Goal: Task Accomplishment & Management: Use online tool/utility

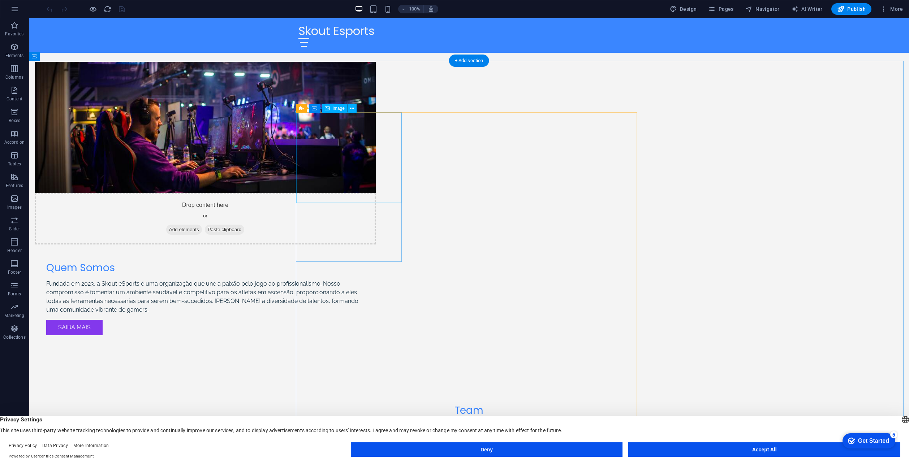
scroll to position [547, 0]
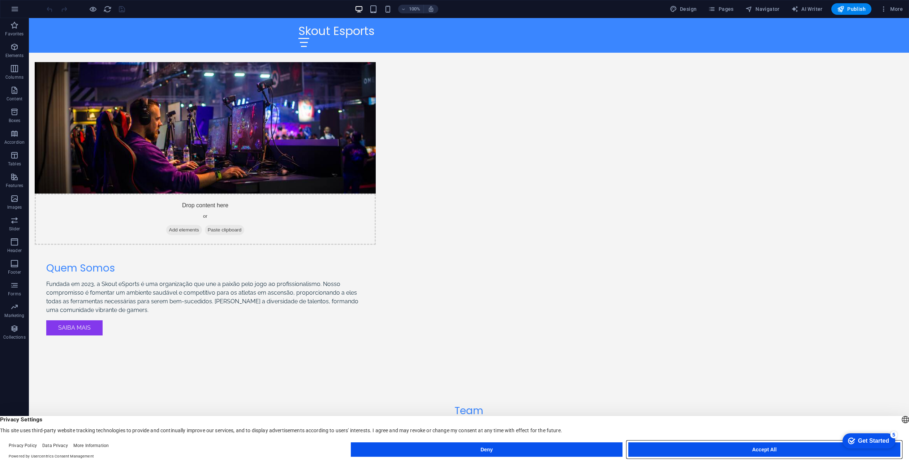
click at [757, 451] on button "Accept All" at bounding box center [765, 450] width 272 height 14
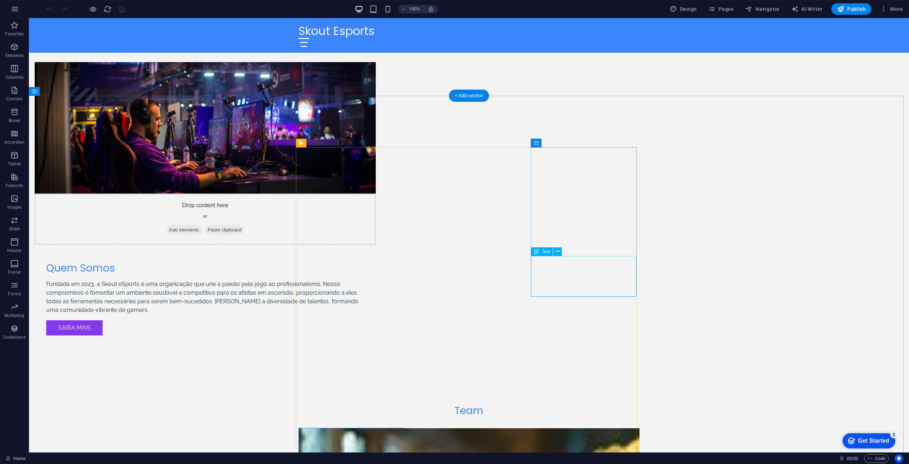
scroll to position [330, 0]
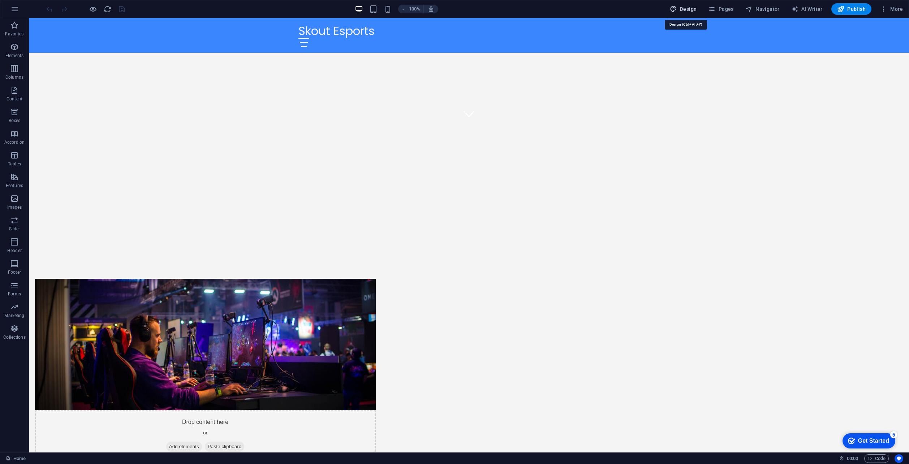
click at [695, 6] on span "Design" at bounding box center [683, 8] width 27 height 7
select select "px"
select select "200"
select select "px"
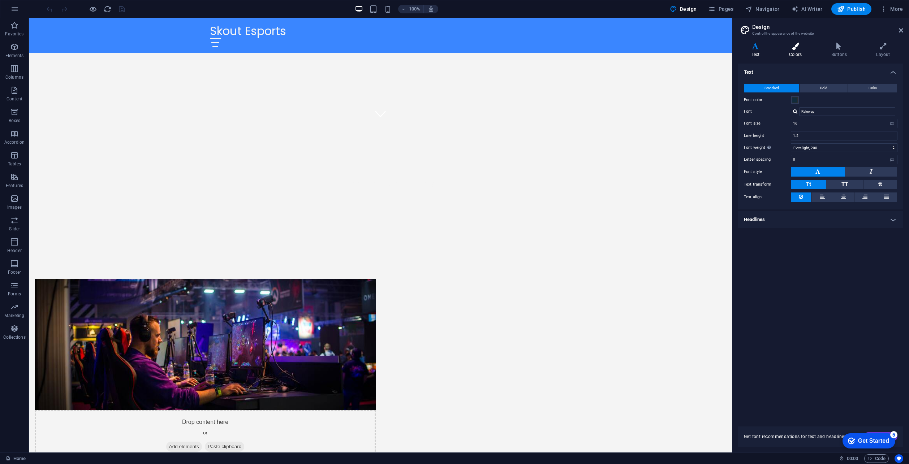
click at [800, 52] on h4 "Colors" at bounding box center [797, 50] width 42 height 15
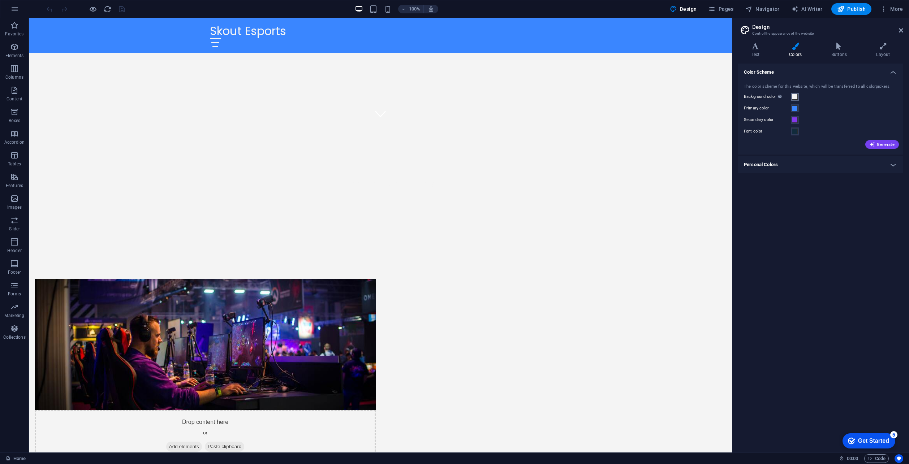
click at [795, 98] on span at bounding box center [795, 97] width 6 height 6
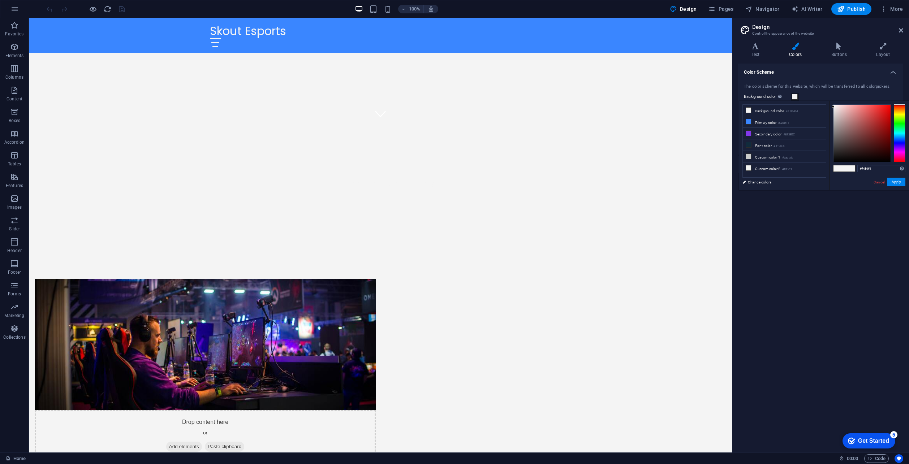
click at [899, 134] on div at bounding box center [900, 133] width 12 height 58
drag, startPoint x: 899, startPoint y: 134, endPoint x: 900, endPoint y: 131, distance: 3.7
click at [900, 131] on div at bounding box center [900, 131] width 12 height 2
drag, startPoint x: 862, startPoint y: 125, endPoint x: 863, endPoint y: 147, distance: 21.7
click at [863, 147] on div at bounding box center [862, 133] width 57 height 57
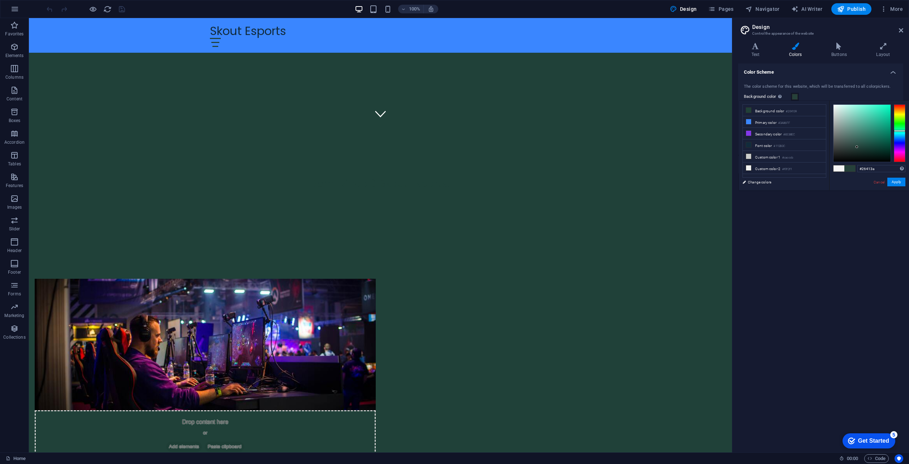
drag, startPoint x: 864, startPoint y: 146, endPoint x: 857, endPoint y: 147, distance: 6.5
click at [857, 147] on div at bounding box center [862, 133] width 57 height 57
type input "#253d38"
click at [856, 148] on div at bounding box center [855, 147] width 3 height 3
click at [898, 183] on button "Apply" at bounding box center [897, 182] width 18 height 9
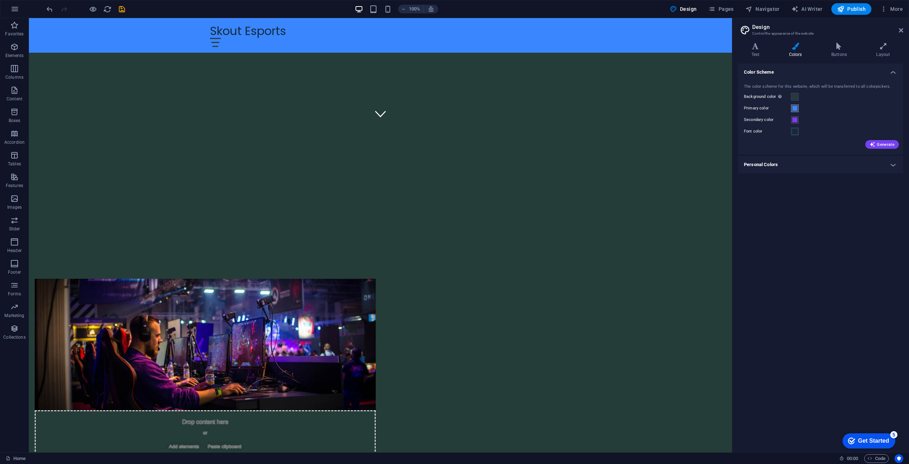
click at [796, 108] on span at bounding box center [795, 109] width 6 height 6
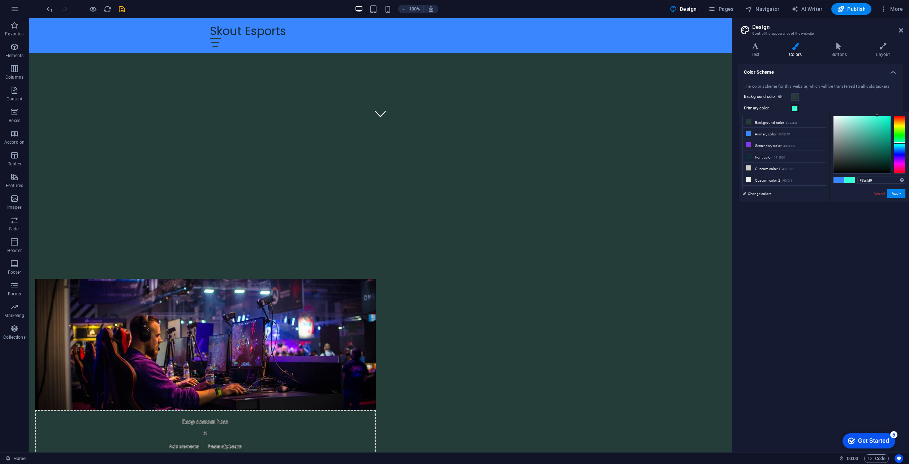
click at [899, 143] on div at bounding box center [900, 145] width 12 height 58
click at [899, 144] on div at bounding box center [900, 144] width 12 height 2
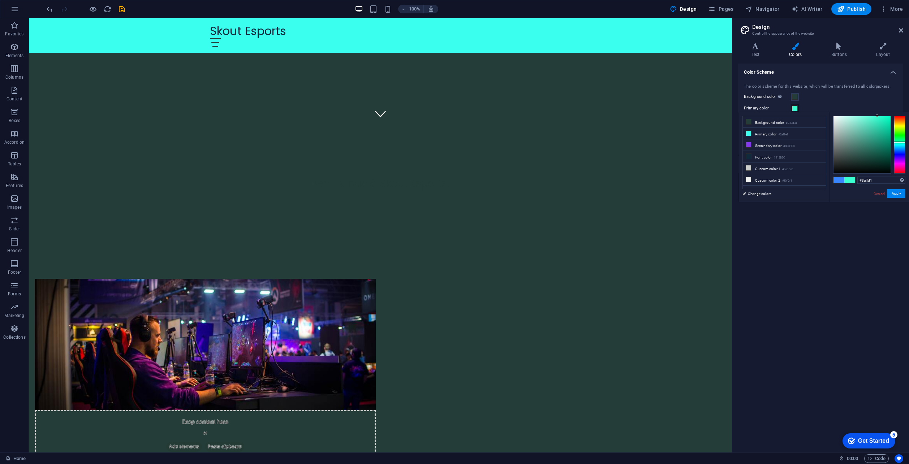
click at [898, 142] on div at bounding box center [900, 145] width 12 height 58
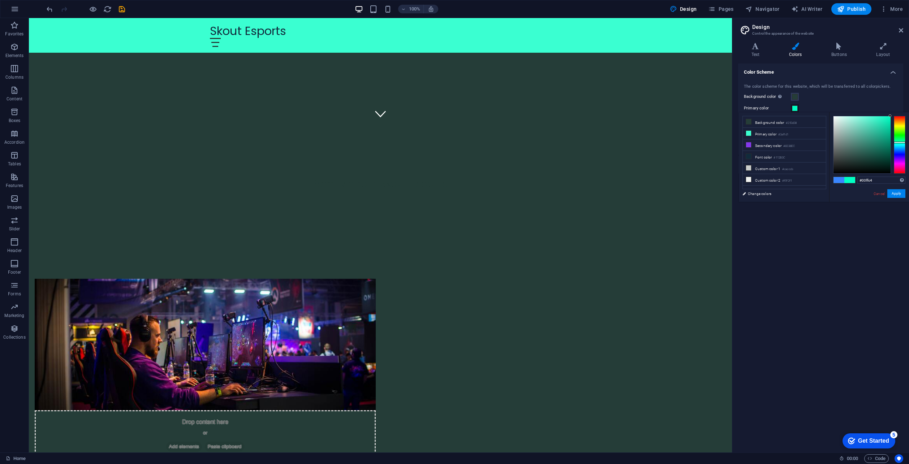
drag, startPoint x: 881, startPoint y: 123, endPoint x: 899, endPoint y: 115, distance: 19.7
click at [899, 115] on div "#00ffc4 Supported formats #0852ed rgb(8, 82, 237) rgba(8, 82, 237, 90%) hsv(221…" at bounding box center [870, 209] width 80 height 194
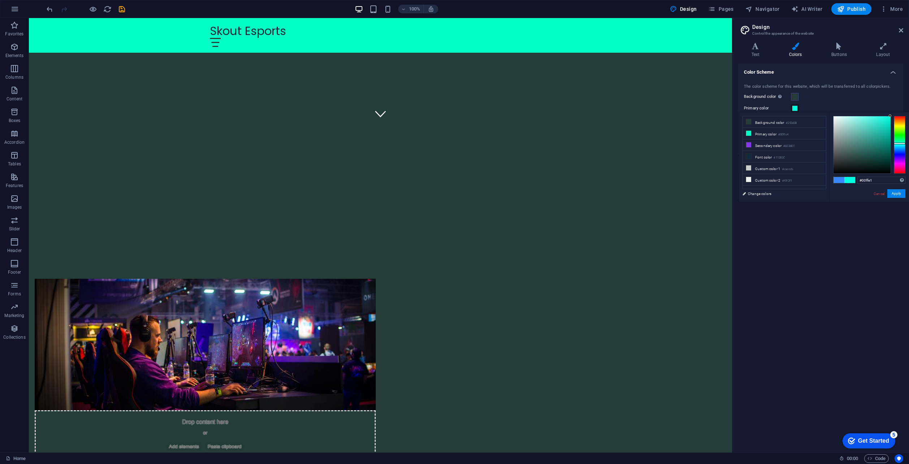
click at [898, 143] on div at bounding box center [900, 144] width 12 height 2
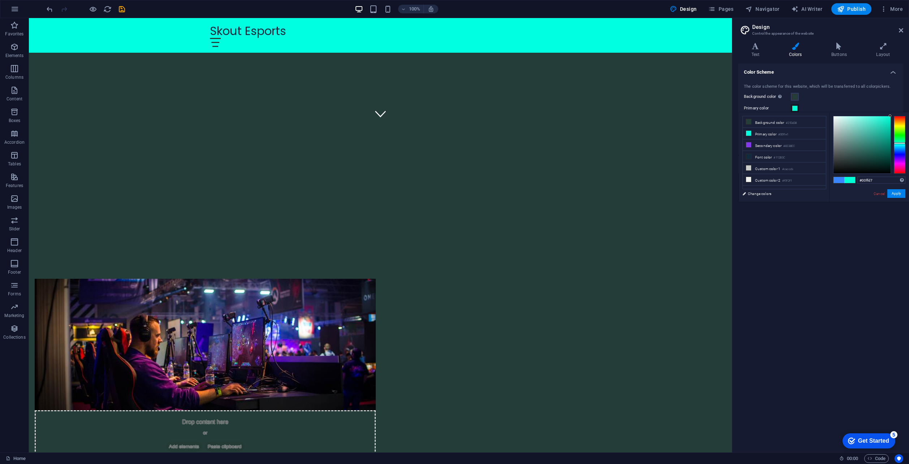
type input "#00ffce"
click at [899, 143] on div at bounding box center [900, 143] width 12 height 2
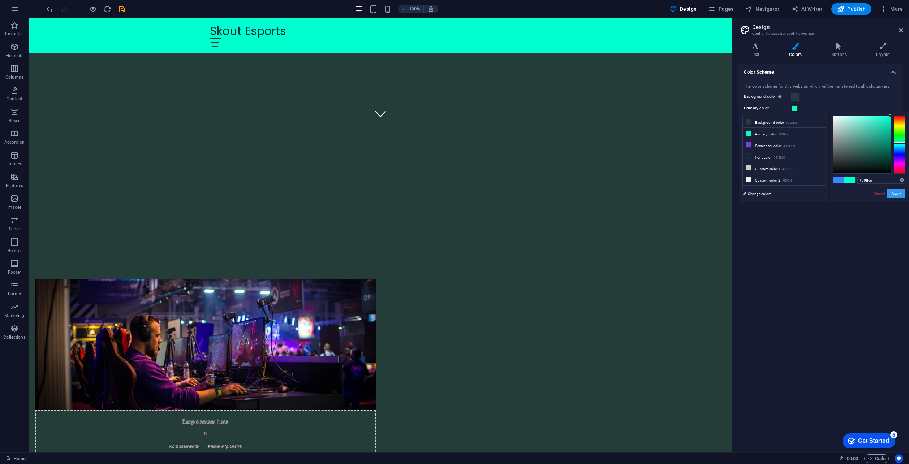
click at [898, 194] on button "Apply" at bounding box center [897, 193] width 18 height 9
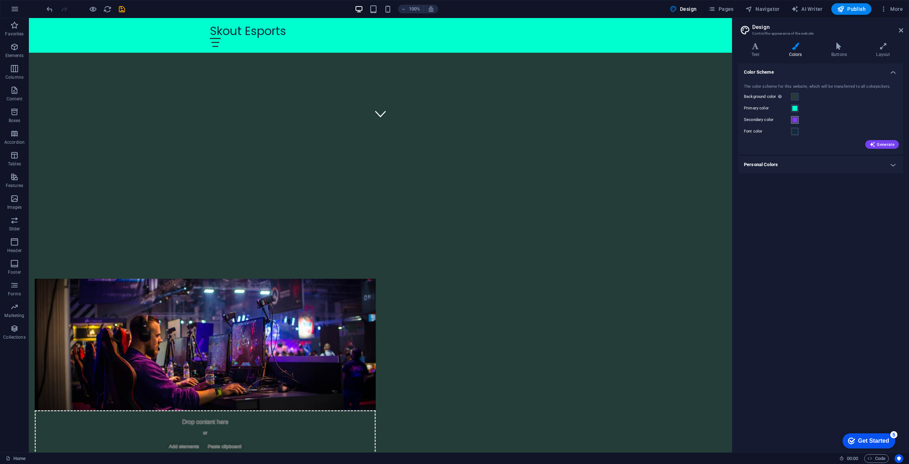
click at [797, 121] on span at bounding box center [795, 120] width 6 height 6
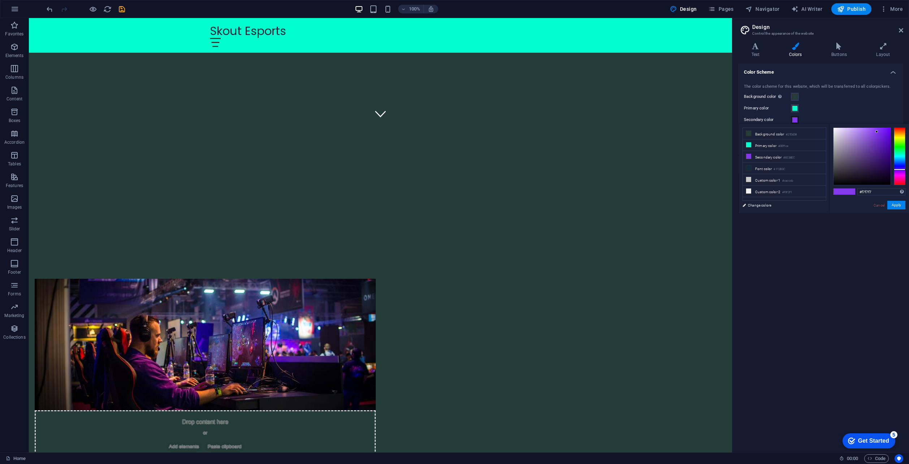
type input "#ffffff"
drag, startPoint x: 852, startPoint y: 140, endPoint x: 754, endPoint y: 102, distance: 105.9
click at [751, 100] on body "Skout Esports Home Favorites Elements Columns Content Boxes Accordion Tables Fe…" at bounding box center [454, 232] width 909 height 464
click at [897, 206] on button "Apply" at bounding box center [897, 205] width 18 height 9
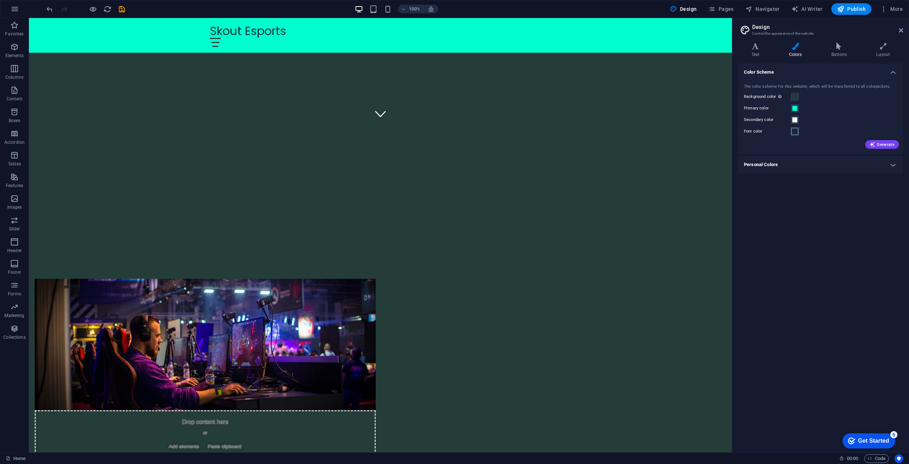
click at [798, 132] on span at bounding box center [795, 132] width 6 height 6
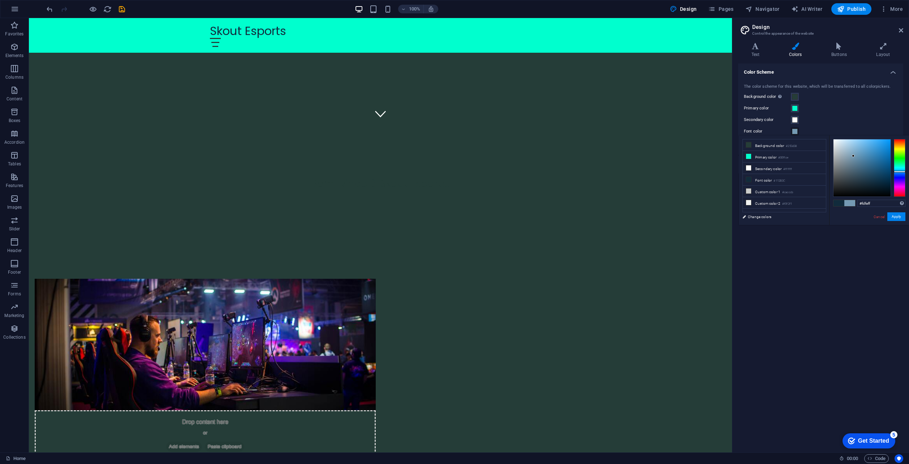
type input "#ffffff"
drag, startPoint x: 863, startPoint y: 166, endPoint x: 809, endPoint y: 126, distance: 66.9
click at [809, 126] on body "Skout Esports Home Favorites Elements Columns Content Boxes Accordion Tables Fe…" at bounding box center [454, 232] width 909 height 464
click at [897, 217] on button "Apply" at bounding box center [897, 217] width 18 height 9
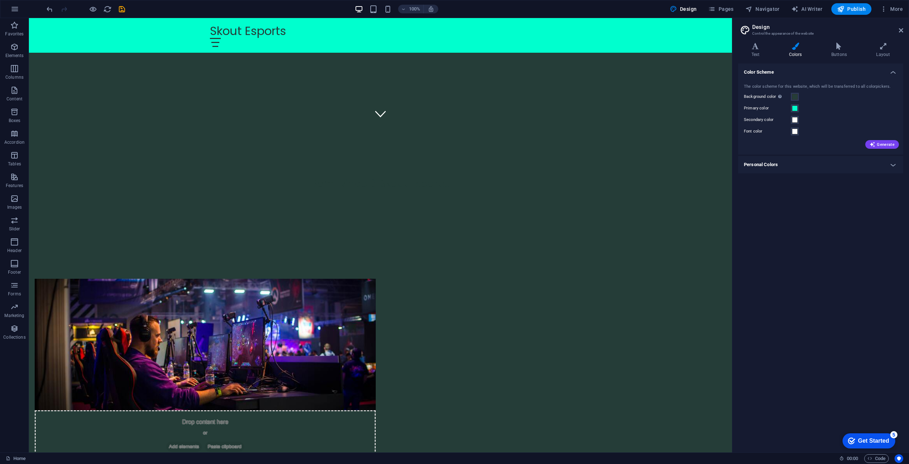
click at [811, 163] on h4 "Personal Colors" at bounding box center [820, 164] width 165 height 17
click at [811, 163] on h4 "Personal Colors" at bounding box center [820, 162] width 165 height 13
click at [834, 52] on h4 "Buttons" at bounding box center [840, 50] width 45 height 15
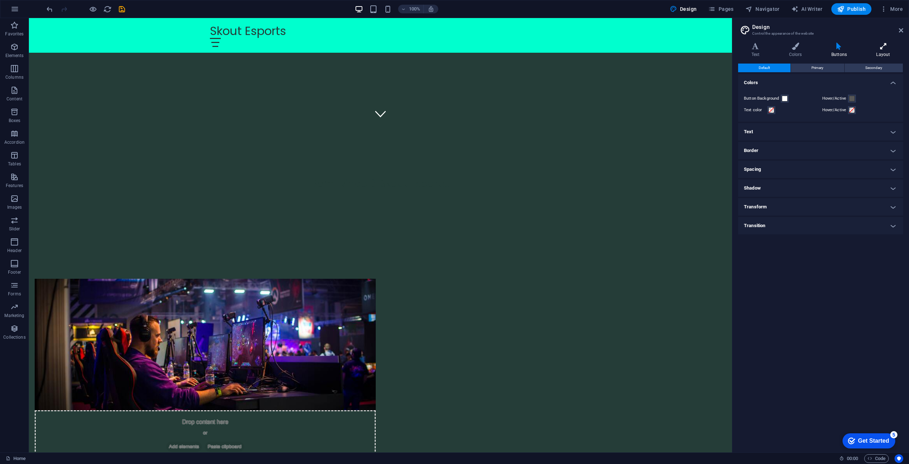
click at [888, 47] on icon at bounding box center [884, 46] width 40 height 7
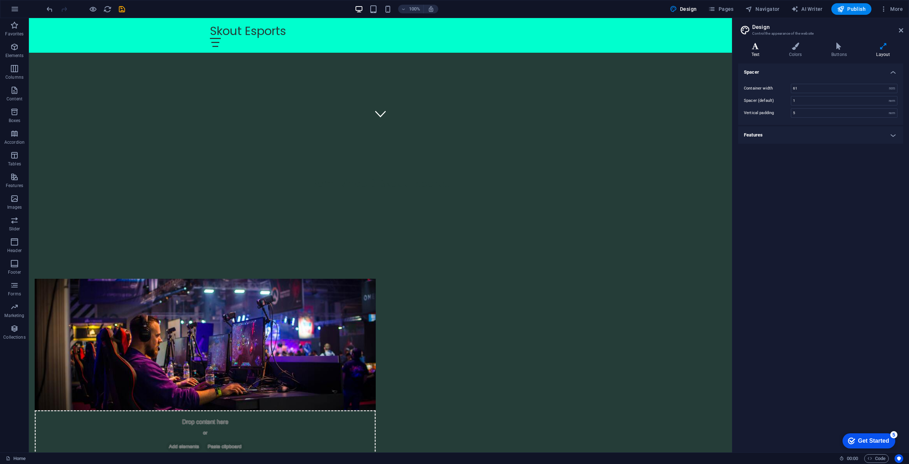
click at [772, 48] on icon at bounding box center [755, 46] width 35 height 7
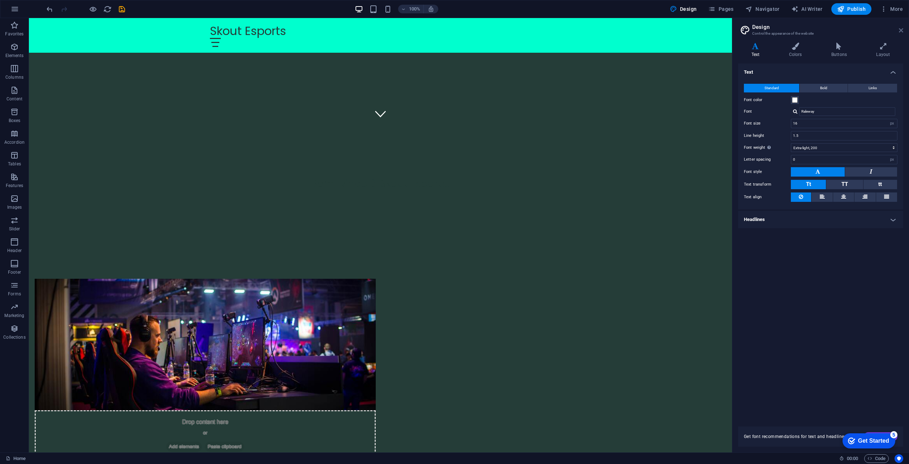
drag, startPoint x: 901, startPoint y: 30, endPoint x: 798, endPoint y: 8, distance: 104.9
click at [901, 30] on icon at bounding box center [901, 30] width 4 height 6
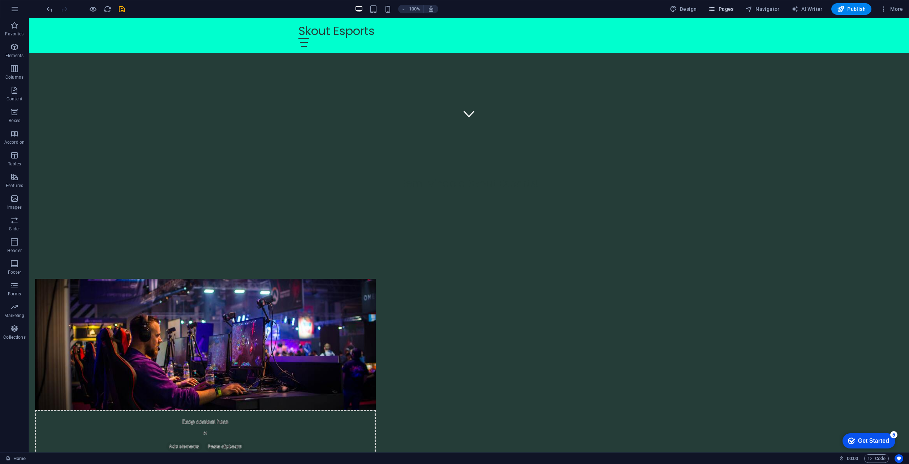
click at [725, 9] on span "Pages" at bounding box center [720, 8] width 25 height 7
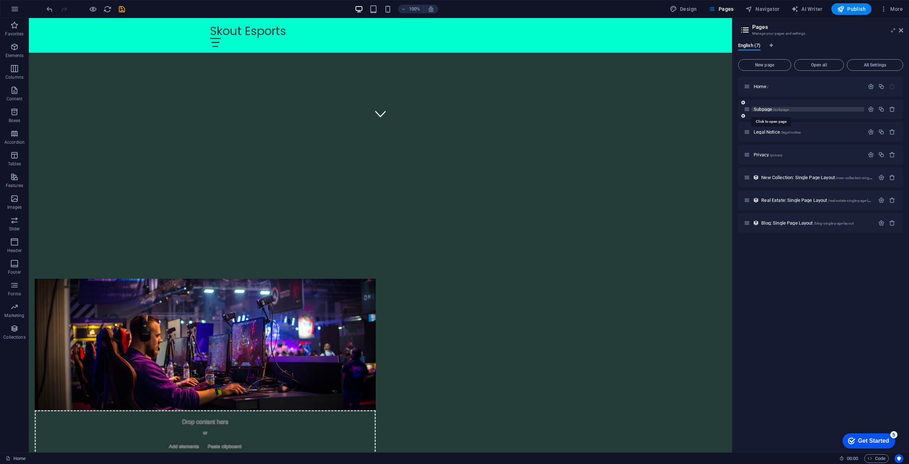
click at [769, 109] on span "Subpage /subpage" at bounding box center [771, 109] width 35 height 5
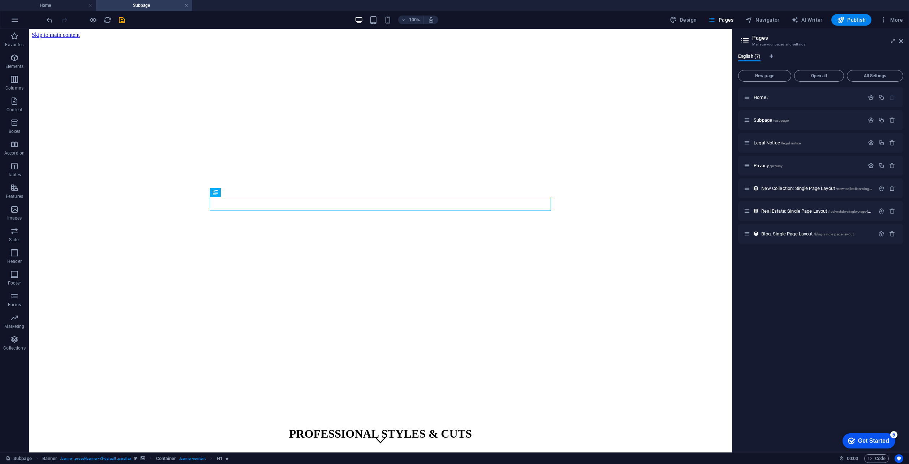
scroll to position [0, 0]
